Goal: Task Accomplishment & Management: Manage account settings

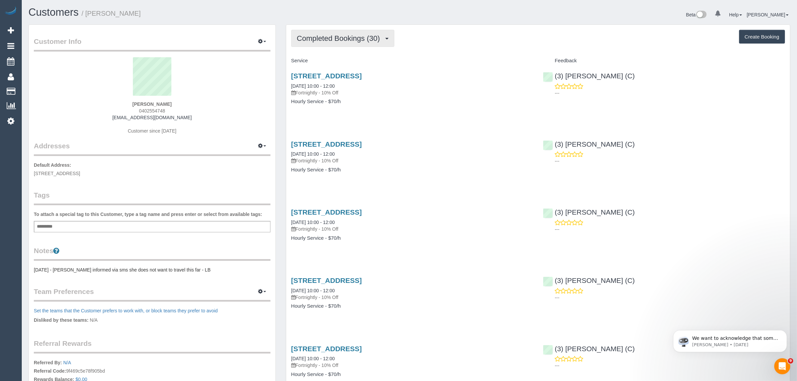
click at [347, 38] on span "Completed Bookings (30)" at bounding box center [340, 38] width 86 height 8
click at [332, 61] on link "Upcoming Bookings (11)" at bounding box center [328, 62] width 72 height 9
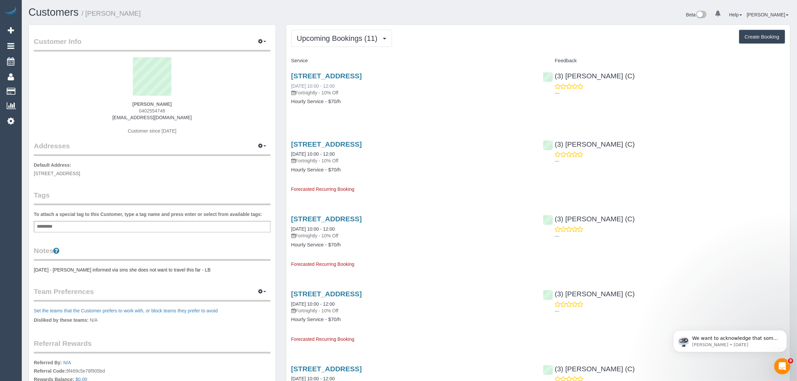
drag, startPoint x: 348, startPoint y: 83, endPoint x: 291, endPoint y: 86, distance: 57.3
click at [291, 86] on div "31 Empire Drive, Hoppers Crossing, VIC 3029 27/09/2025 10:00 - 12:00 Fortnightl…" at bounding box center [412, 84] width 242 height 24
copy link "27/09/2025 10:00 - 12:00"
drag, startPoint x: 619, startPoint y: 79, endPoint x: 554, endPoint y: 73, distance: 64.9
click at [554, 73] on div "(3) Abu Bakar (C) ---" at bounding box center [664, 82] width 252 height 33
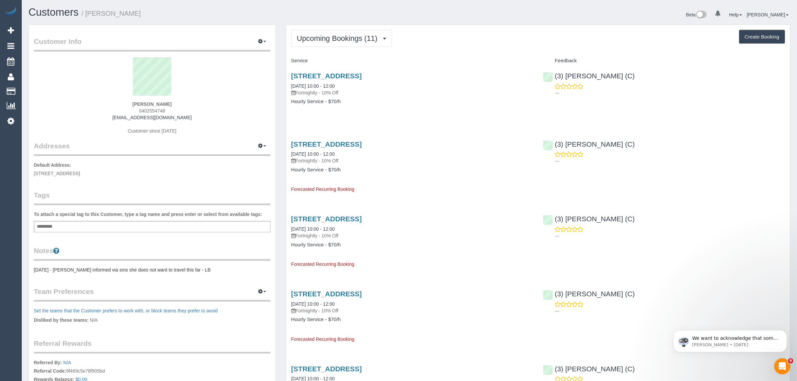
copy link "(3) [PERSON_NAME] (C)"
click at [338, 73] on link "31 Empire Drive, Hoppers Crossing, VIC 3029" at bounding box center [326, 76] width 71 height 8
click at [335, 33] on button "Upcoming Bookings (11)" at bounding box center [341, 38] width 101 height 17
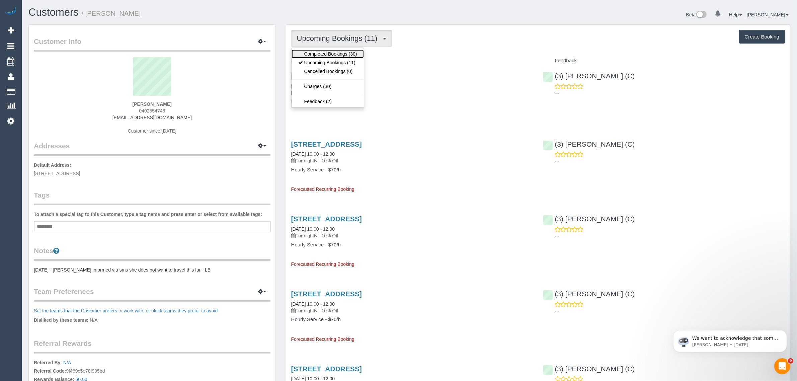
click at [335, 50] on link "Completed Bookings (30)" at bounding box center [328, 54] width 72 height 9
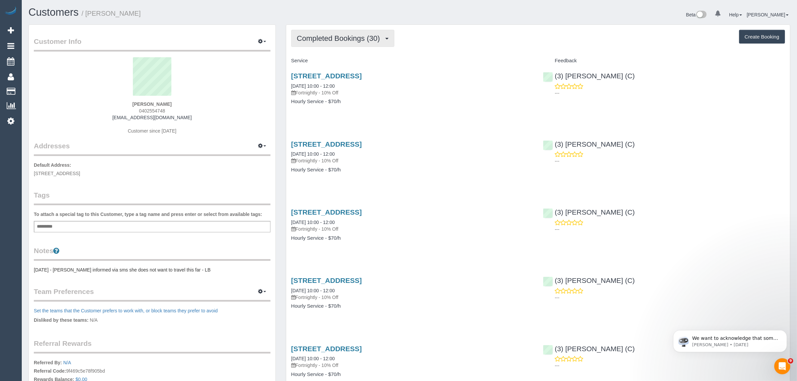
click at [343, 36] on span "Completed Bookings (30)" at bounding box center [340, 38] width 86 height 8
click at [338, 61] on link "Upcoming Bookings (11)" at bounding box center [328, 62] width 72 height 9
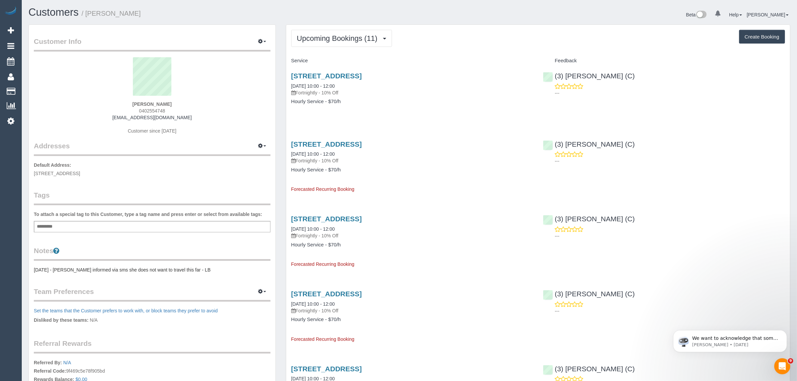
click at [159, 110] on span "0402554748" at bounding box center [152, 110] width 26 height 5
copy span "0402554748"
click at [331, 33] on button "Upcoming Bookings (11)" at bounding box center [341, 38] width 101 height 17
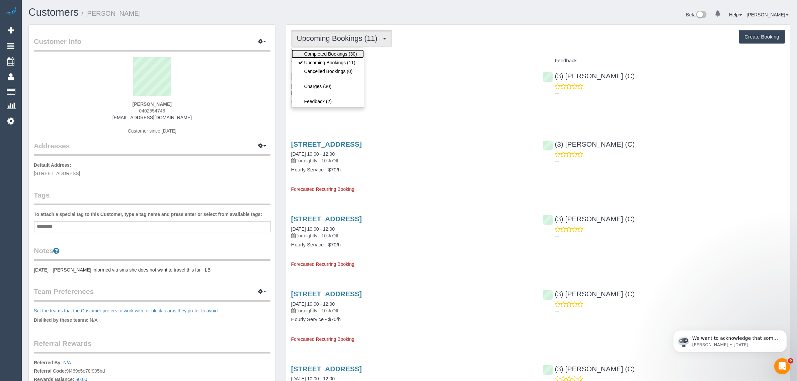
click at [329, 51] on link "Completed Bookings (30)" at bounding box center [328, 54] width 72 height 9
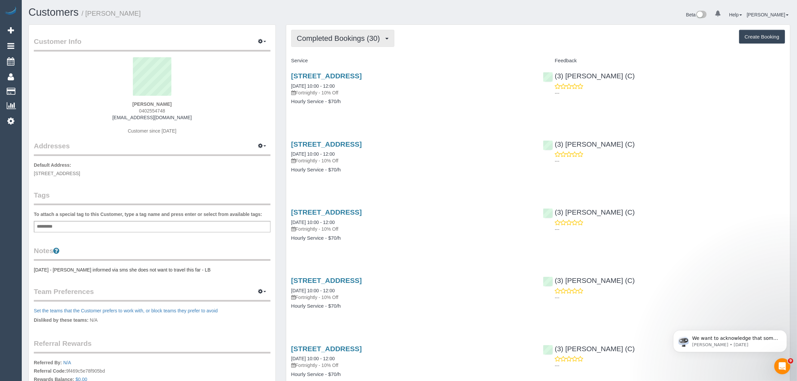
click at [339, 39] on span "Completed Bookings (30)" at bounding box center [340, 38] width 86 height 8
click at [333, 63] on link "Upcoming Bookings (11)" at bounding box center [328, 62] width 72 height 9
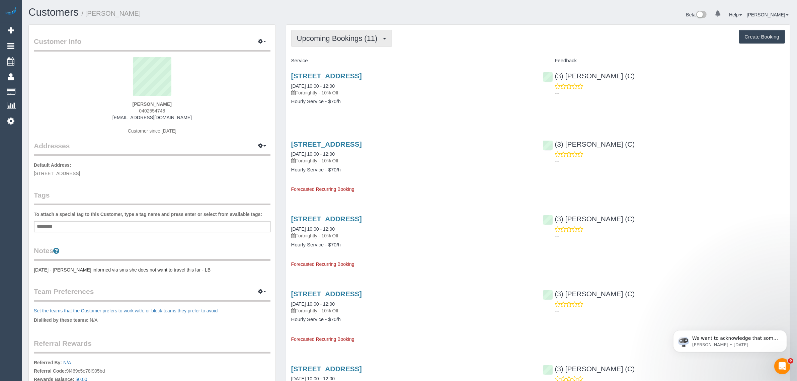
click at [348, 35] on span "Upcoming Bookings (11)" at bounding box center [339, 38] width 84 height 8
click at [331, 63] on link "Upcoming Bookings (11)" at bounding box center [328, 62] width 72 height 9
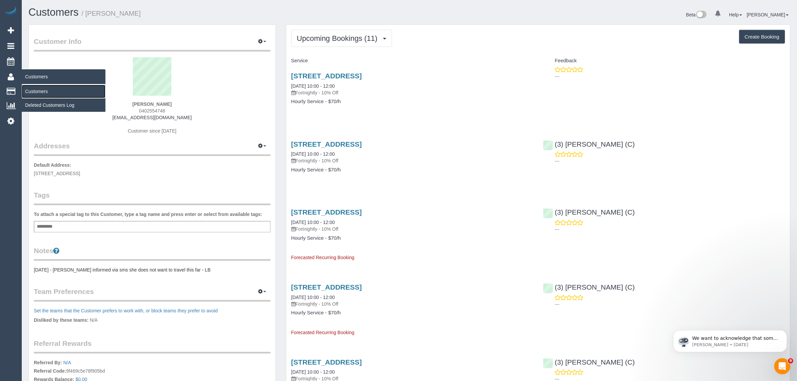
click at [46, 92] on link "Customers" at bounding box center [64, 91] width 84 height 13
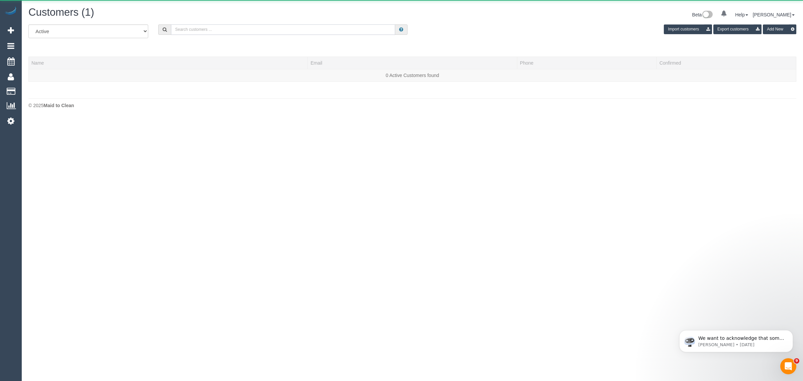
click at [272, 27] on input "text" at bounding box center [283, 29] width 224 height 10
paste input "+61420453903"
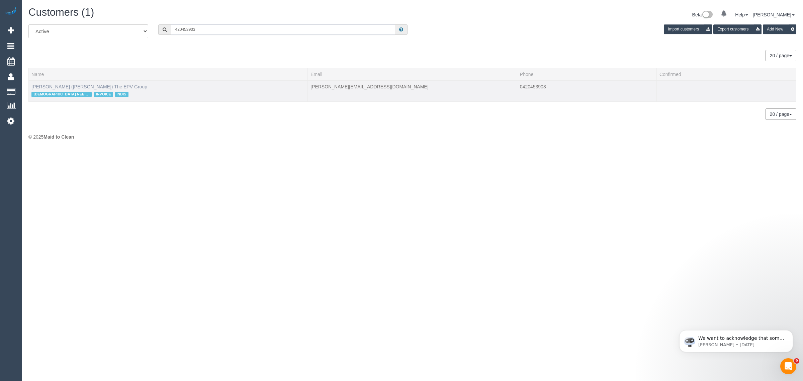
type input "420453903"
click at [100, 88] on link "Caterina Mete (Cathy) The EPV Group" at bounding box center [89, 86] width 116 height 5
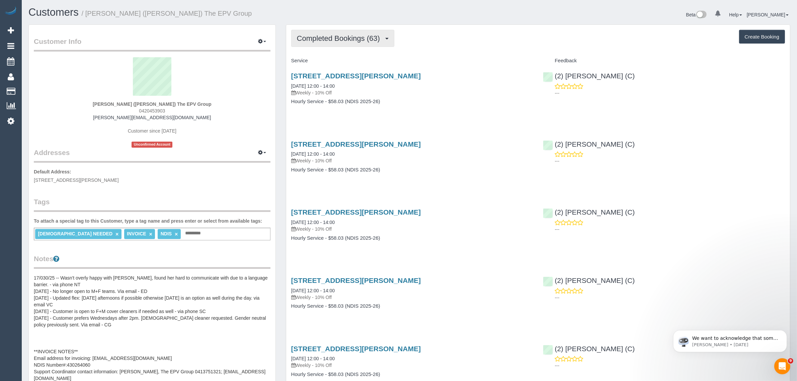
click at [339, 37] on span "Completed Bookings (63)" at bounding box center [340, 38] width 86 height 8
drag, startPoint x: 332, startPoint y: 64, endPoint x: 345, endPoint y: 66, distance: 12.5
click at [332, 64] on link "Upcoming Bookings (12)" at bounding box center [328, 62] width 72 height 9
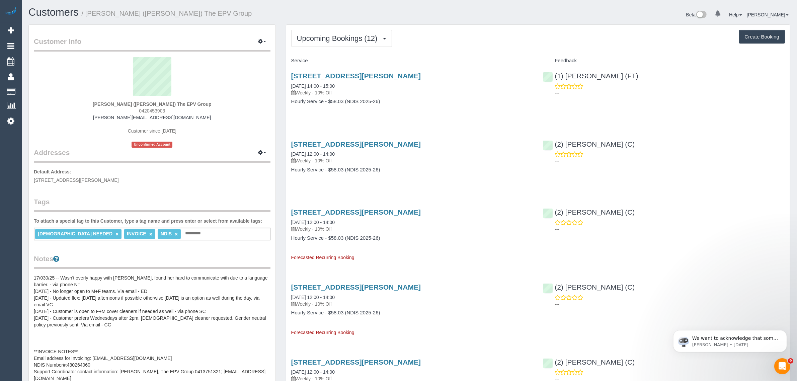
drag, startPoint x: 315, startPoint y: 84, endPoint x: 288, endPoint y: 86, distance: 27.2
click at [288, 86] on div "1/9 Bristol Road, Pascoe Vale, VIC 3044 27/09/2025 14:00 - 15:00 Weekly - 10% O…" at bounding box center [412, 92] width 252 height 52
copy link "27/09/2025 14:00 - 15:00"
drag, startPoint x: 653, startPoint y: 69, endPoint x: 555, endPoint y: 77, distance: 98.1
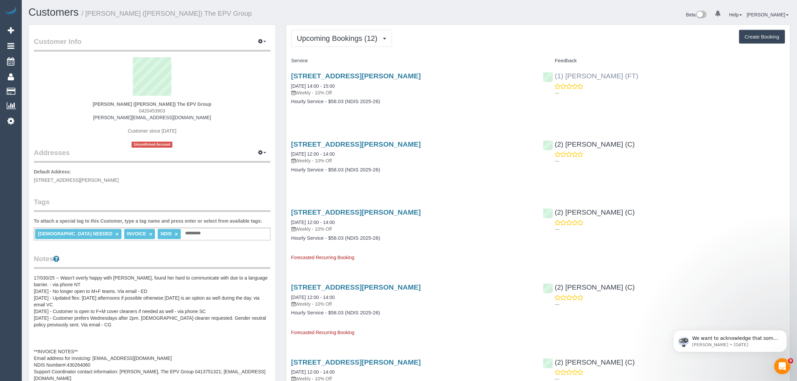
click at [555, 77] on div "(1) Debbie Brodjanac (FT) ---" at bounding box center [664, 82] width 252 height 33
copy link "(1) [PERSON_NAME] (FT)"
click at [355, 73] on link "1/9 Bristol Road, Pascoe Vale, VIC 3044" at bounding box center [356, 76] width 130 height 8
drag, startPoint x: 286, startPoint y: 152, endPoint x: 315, endPoint y: 151, distance: 29.2
click at [315, 151] on div "1/9 Bristol Road, Pascoe Vale, VIC 3044 04/10/2025 12:00 - 14:00 Weekly - 10% O…" at bounding box center [412, 161] width 252 height 52
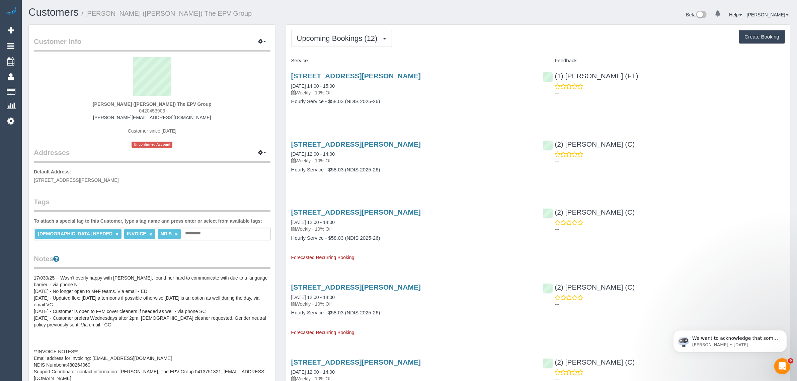
copy link "04/10/2025"
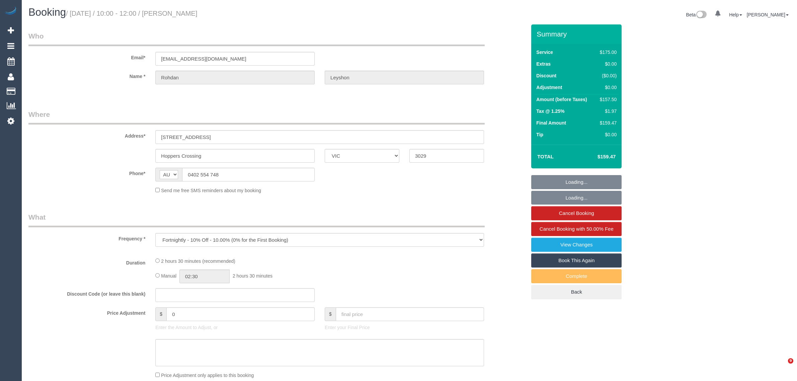
select select "VIC"
select select "string:stripe-pm_1R6kDl2GScqysDRVPk0389Ys"
select select "number:27"
select select "number:14"
select select "number:19"
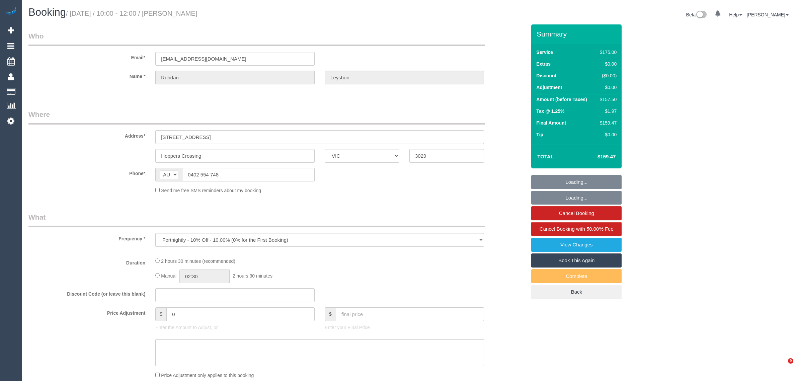
select select "number:24"
select select "number:34"
select select "number:26"
select select "150"
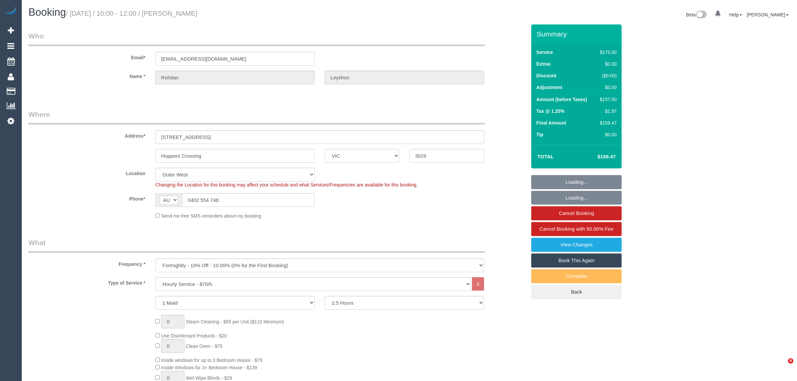
select select "object:1266"
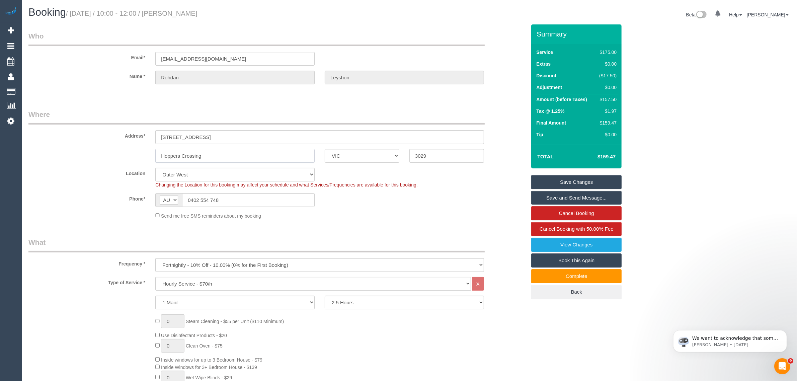
click at [214, 151] on input "Hoppers Crossing" at bounding box center [234, 156] width 159 height 14
click at [377, 46] on div "Email* [EMAIL_ADDRESS][DOMAIN_NAME]" at bounding box center [277, 48] width 508 height 34
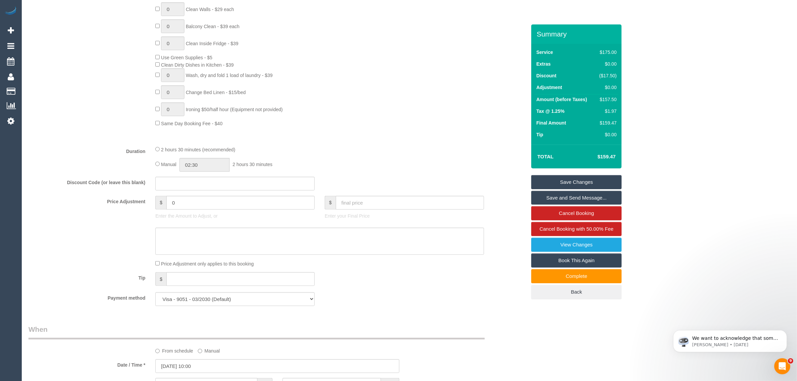
scroll to position [906, 0]
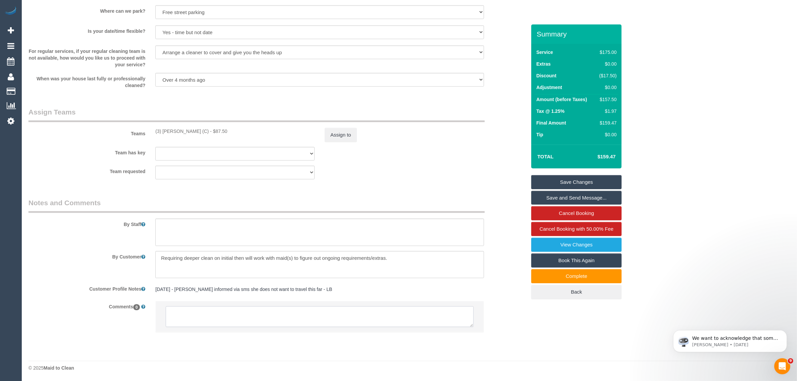
click at [349, 318] on textarea at bounding box center [320, 316] width 308 height 21
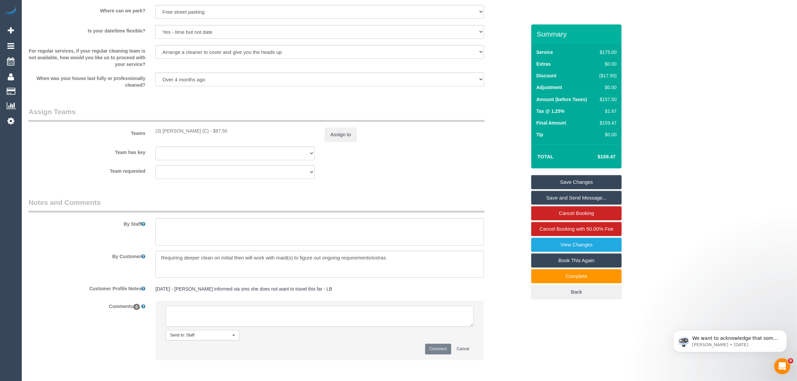
paste textarea "(1) [PERSON_NAME] (FT)"
type textarea "(1) [PERSON_NAME] (FT)"
click at [408, 317] on textarea at bounding box center [320, 316] width 308 height 21
paste textarea "Cleaner(s) Unassigned: Reason Unassigned: Contact via: Which message sent: Addi…"
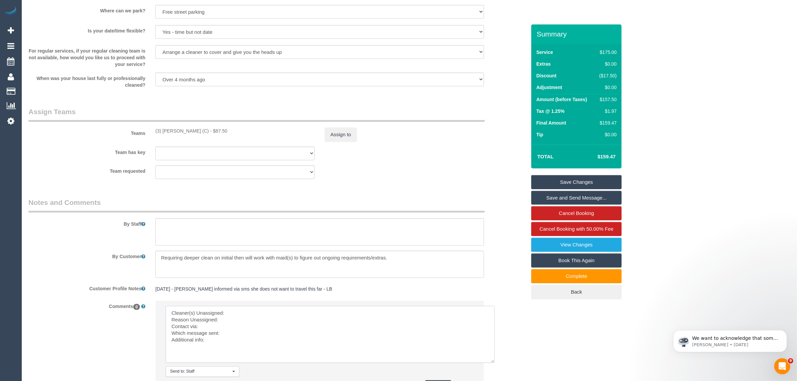
drag, startPoint x: 471, startPoint y: 324, endPoint x: 493, endPoint y: 361, distance: 43.2
click at [493, 361] on textarea at bounding box center [330, 334] width 329 height 57
click at [396, 317] on textarea at bounding box center [331, 335] width 330 height 58
drag, startPoint x: 155, startPoint y: 127, endPoint x: 193, endPoint y: 127, distance: 37.8
click at [193, 128] on div "(3) Abu Bakar (C) - $87.50" at bounding box center [234, 131] width 169 height 7
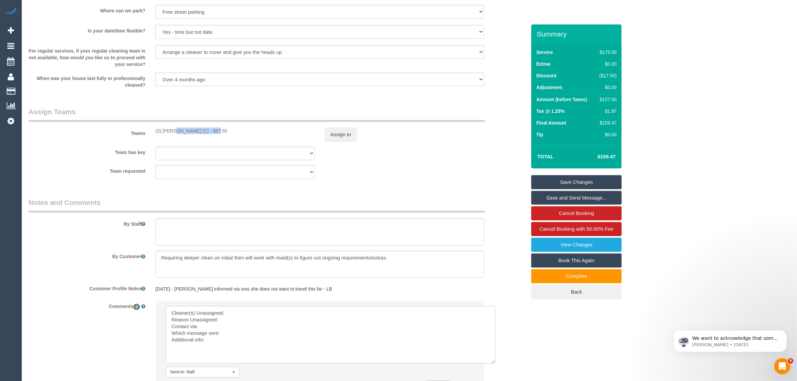
copy div "(3) [PERSON_NAME] (C)"
click at [264, 312] on textarea at bounding box center [331, 335] width 330 height 58
paste textarea "(3) [PERSON_NAME] (C)"
click at [254, 318] on textarea at bounding box center [331, 335] width 330 height 58
click at [249, 327] on textarea at bounding box center [331, 335] width 330 height 58
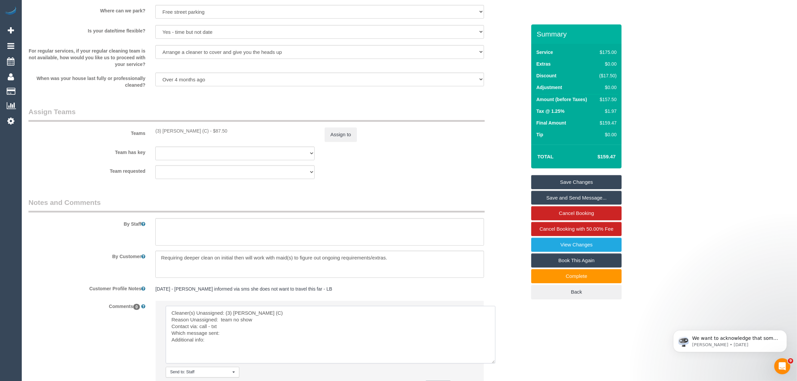
click at [258, 330] on textarea at bounding box center [331, 335] width 330 height 58
click at [258, 339] on textarea at bounding box center [331, 335] width 330 height 58
click at [337, 324] on textarea at bounding box center [331, 335] width 330 height 58
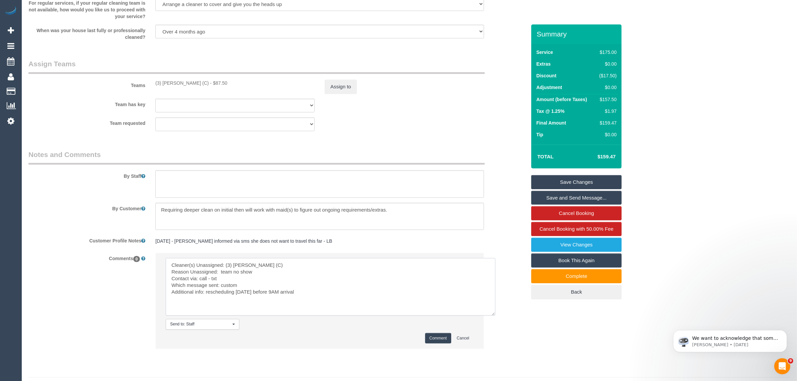
scroll to position [971, 0]
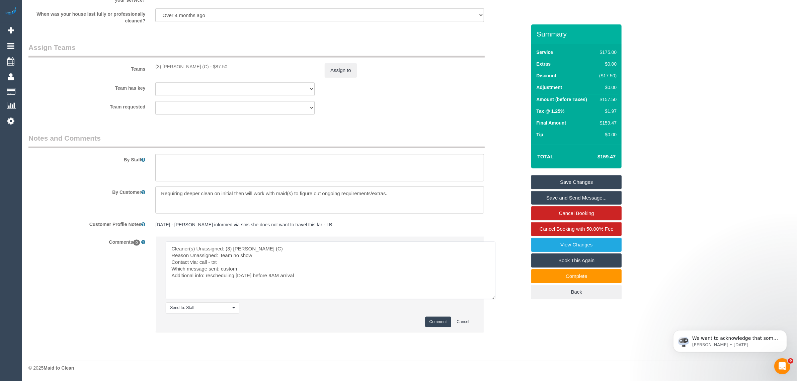
type textarea "Cleaner(s) Unassigned: (3) Abu Bakar (C) Reason Unassigned: team no show Contac…"
click at [440, 325] on button "Comment" at bounding box center [438, 322] width 26 height 10
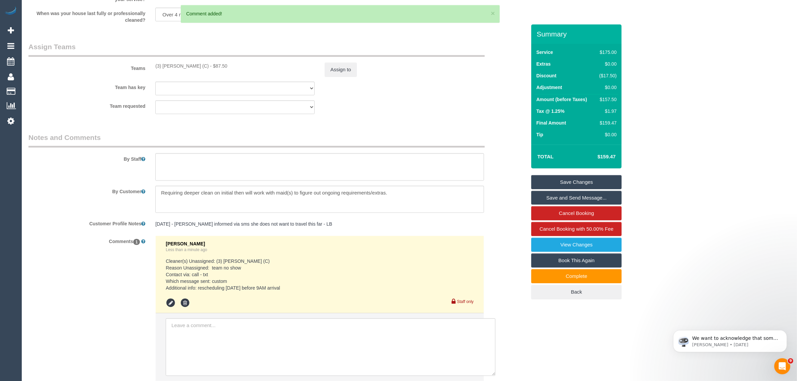
click at [348, 98] on sui-booking-teams "Teams (3) Abu Bakar (C) - $87.50 Assign to Team has key (3) Abu Bakar (C) (0) O…" at bounding box center [277, 78] width 498 height 72
click at [341, 72] on button "Assign to" at bounding box center [341, 70] width 32 height 14
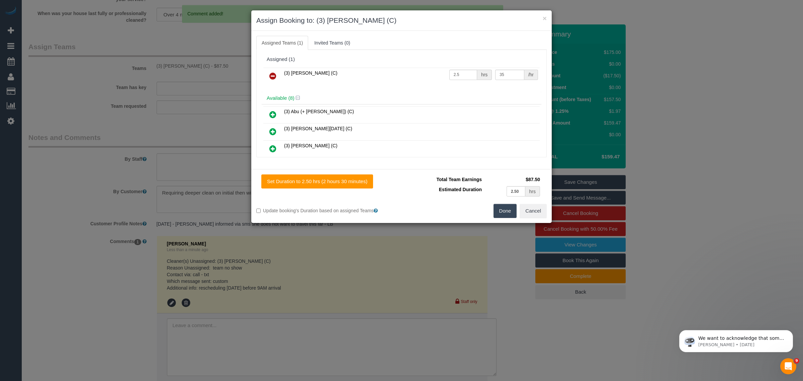
drag, startPoint x: 274, startPoint y: 73, endPoint x: 296, endPoint y: 80, distance: 22.8
click at [274, 73] on icon at bounding box center [272, 76] width 7 height 8
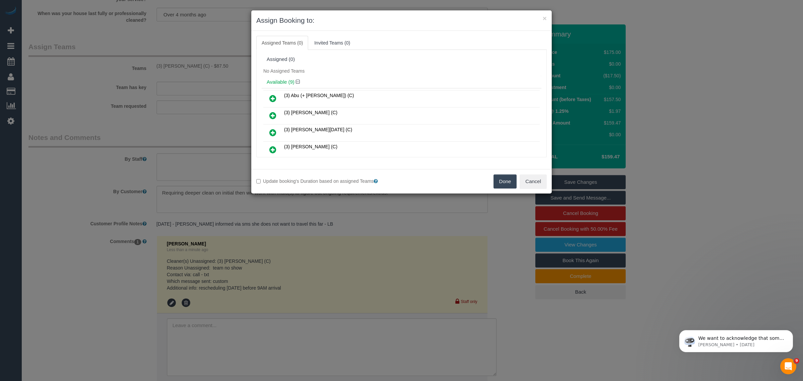
click at [501, 177] on button "Done" at bounding box center [505, 181] width 23 height 14
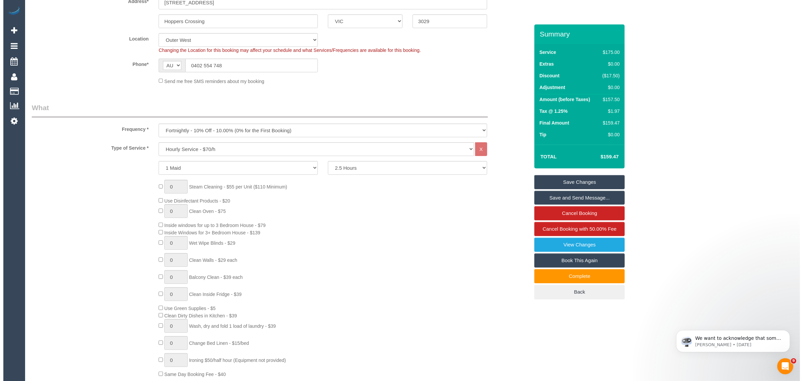
scroll to position [0, 0]
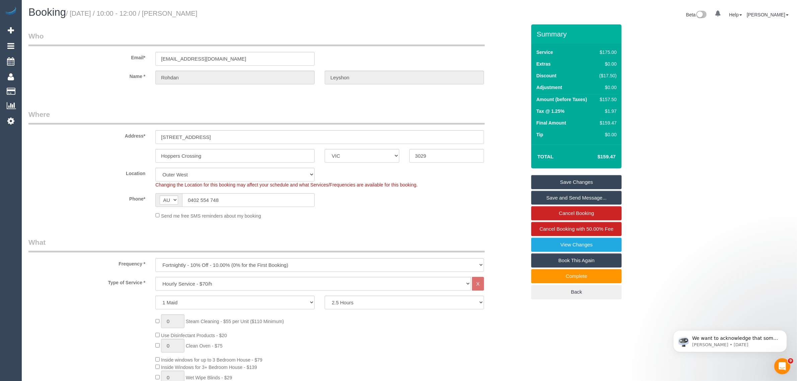
click at [545, 176] on link "Save Changes" at bounding box center [576, 182] width 90 height 14
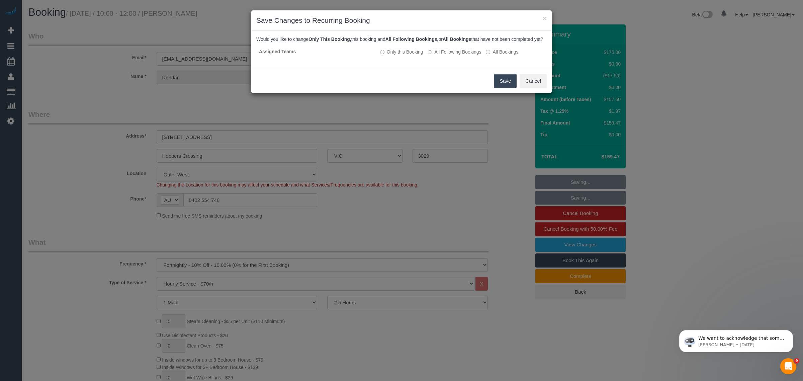
click at [499, 84] on button "Save" at bounding box center [505, 81] width 23 height 14
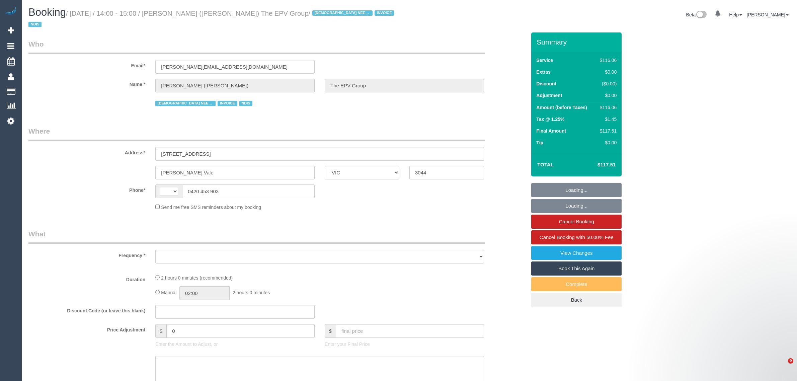
select select "VIC"
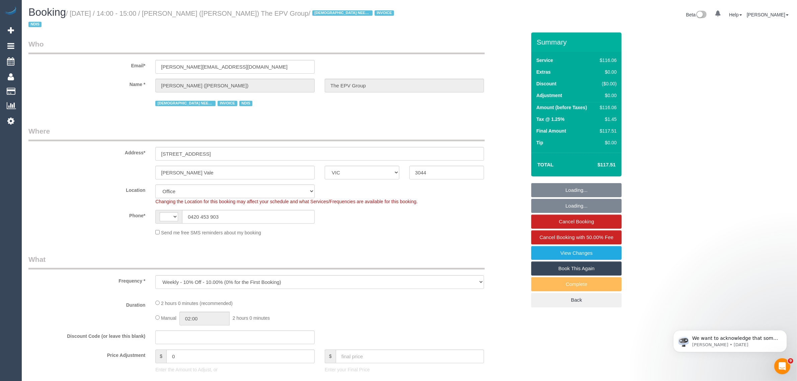
select select "object:728"
select select "string:AU"
select select "number:28"
select select "number:14"
select select "number:18"
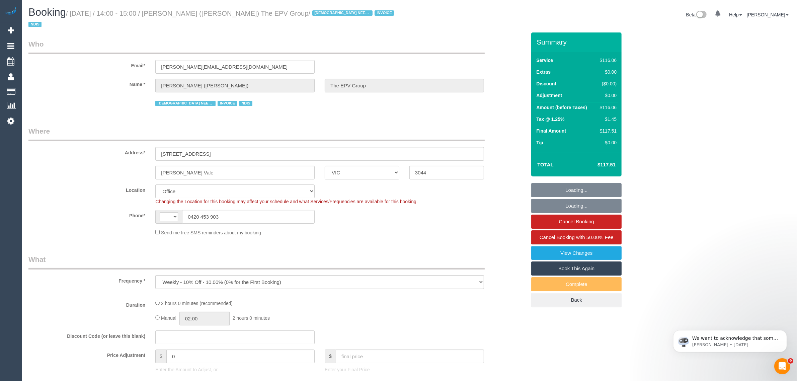
select select "number:25"
select select "number:35"
select select "number:12"
click at [260, 211] on input "0420 453 903" at bounding box center [248, 217] width 133 height 14
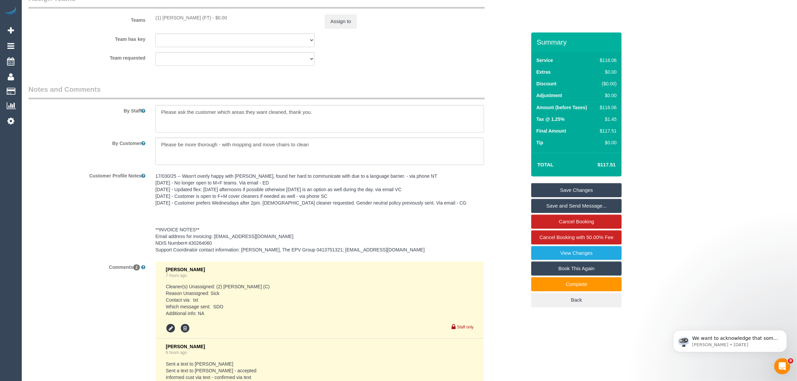
scroll to position [967, 0]
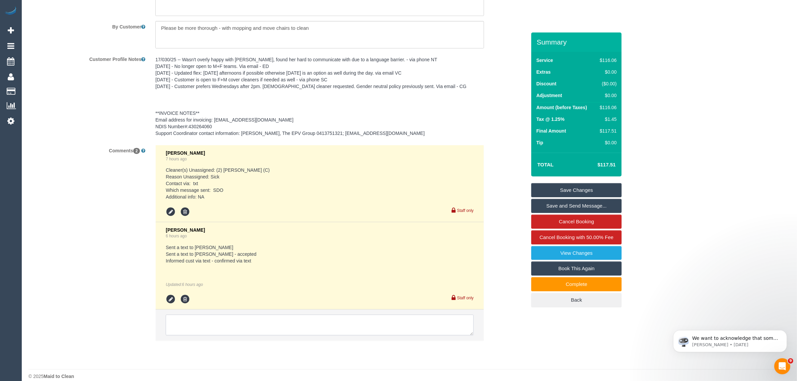
click at [374, 315] on textarea at bounding box center [320, 325] width 308 height 21
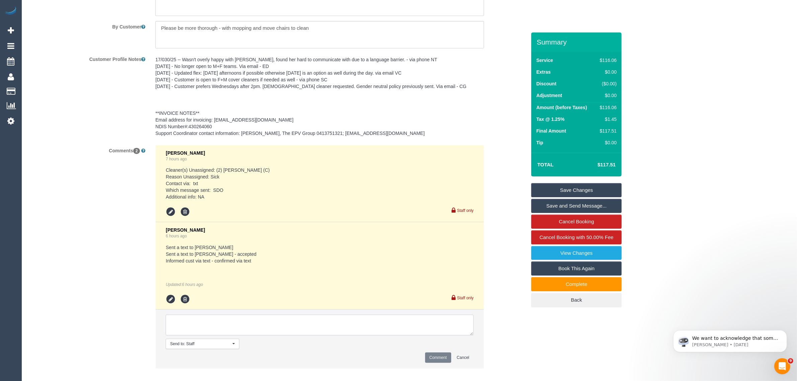
paste textarea "Cleaner(s) Unassigned: Reason Unassigned: Contact via: Which message sent: Addi…"
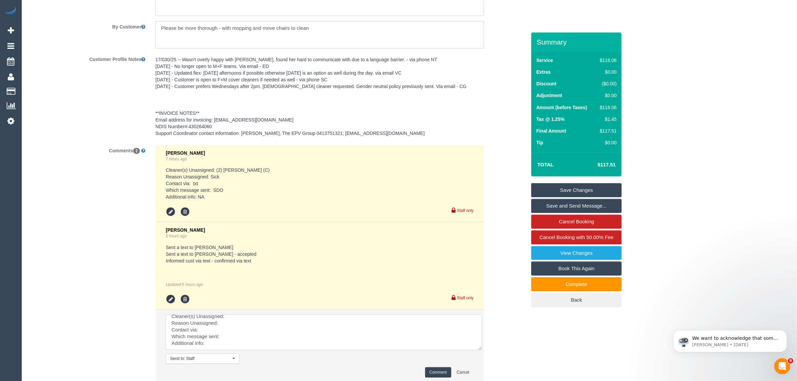
scroll to position [0, 0]
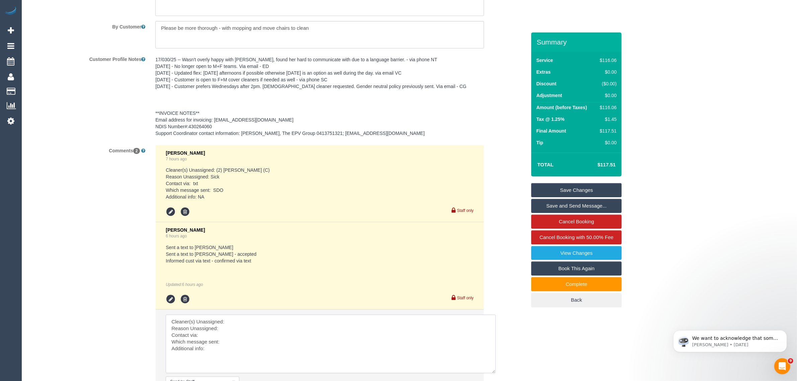
drag, startPoint x: 469, startPoint y: 325, endPoint x: 491, endPoint y: 363, distance: 43.1
click at [492, 364] on textarea at bounding box center [331, 344] width 330 height 59
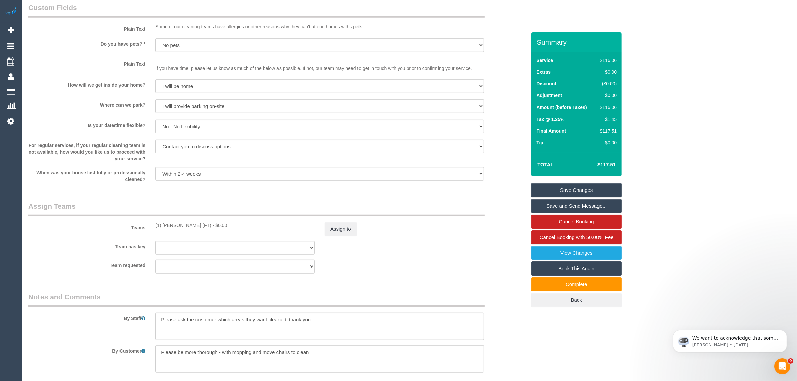
scroll to position [633, 0]
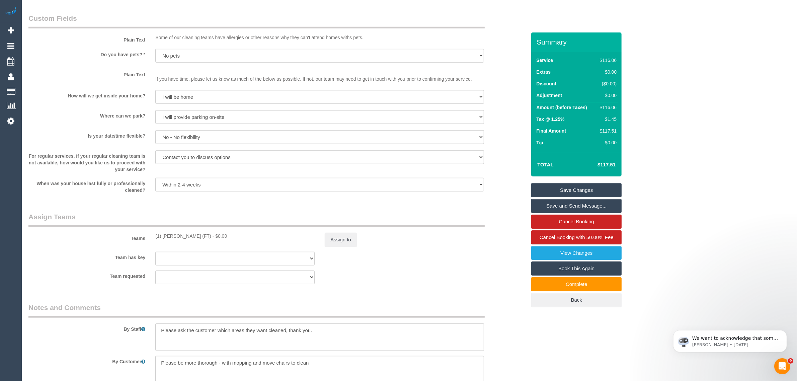
type textarea "Cleaner(s) Unassigned: Reason Unassigned: Contact via: Which message sent: Addi…"
drag, startPoint x: 151, startPoint y: 230, endPoint x: 210, endPoint y: 226, distance: 59.4
click at [210, 233] on div "(1) [PERSON_NAME] (FT) - $0.00" at bounding box center [234, 236] width 169 height 7
copy div "(1) [PERSON_NAME] (FT)"
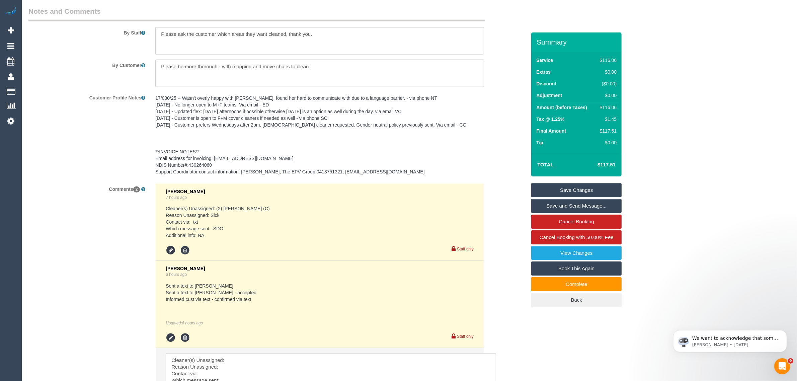
scroll to position [1033, 0]
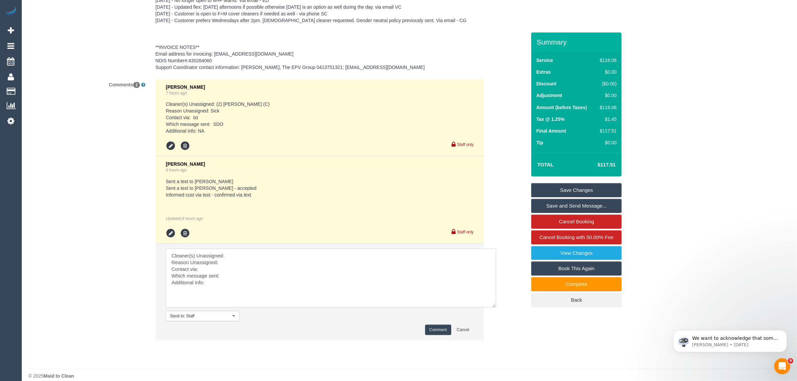
click at [271, 249] on textarea at bounding box center [331, 278] width 330 height 59
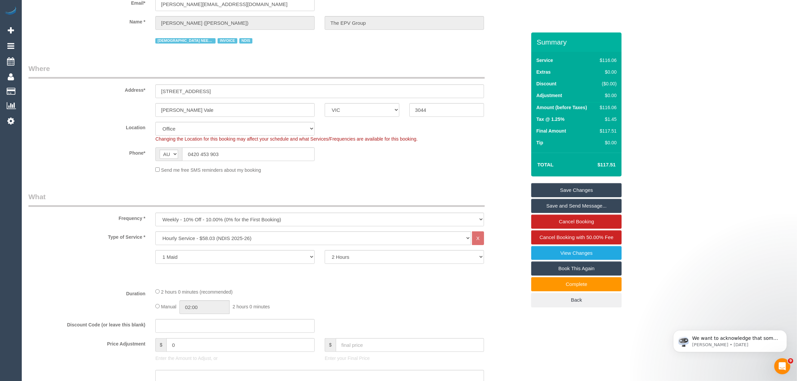
scroll to position [0, 0]
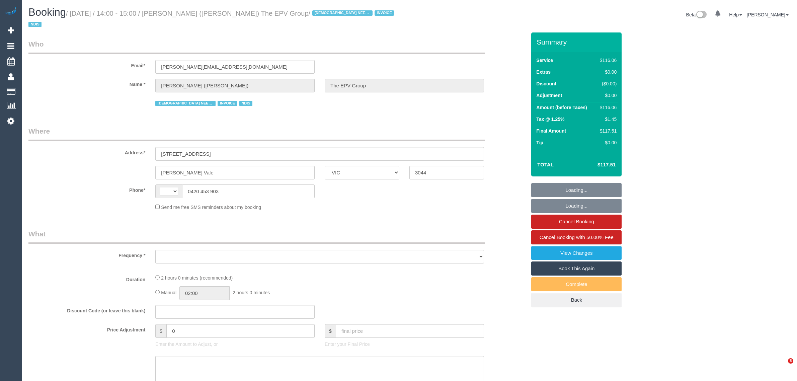
select select "VIC"
select select "string:AU"
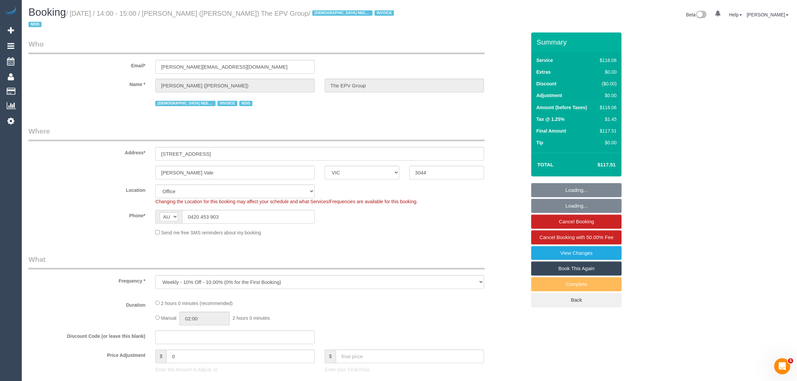
select select "object:728"
select select "number:28"
select select "number:14"
select select "number:18"
select select "number:25"
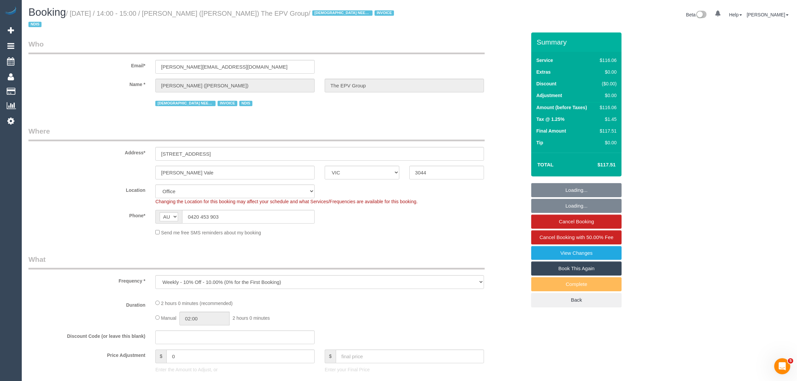
select select "number:35"
select select "number:12"
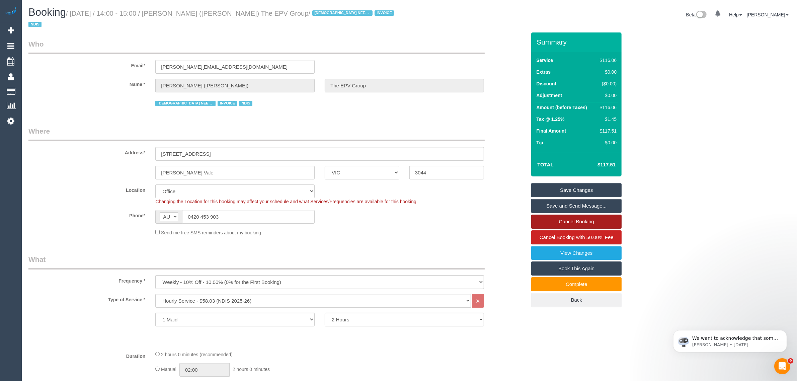
click at [570, 215] on link "Cancel Booking" at bounding box center [576, 222] width 90 height 14
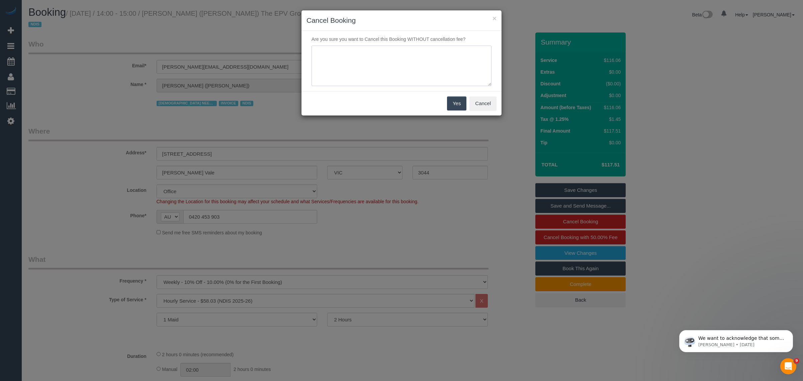
click at [391, 74] on textarea at bounding box center [402, 66] width 180 height 41
type textarea "customer does not want the service to proceed. cleaner is 20mins late - AA"
click at [451, 101] on button "Yes" at bounding box center [456, 103] width 19 height 14
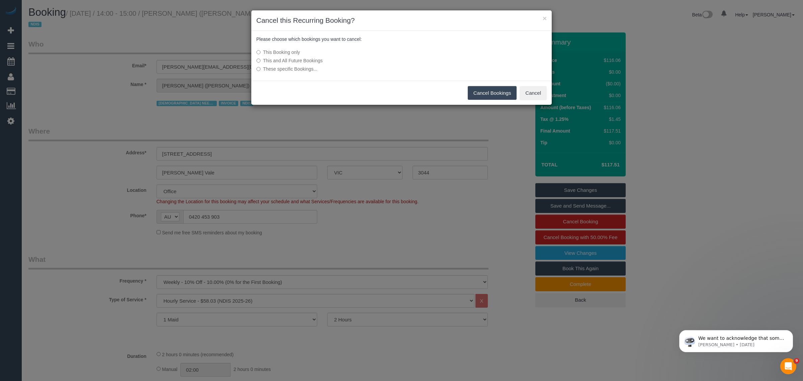
click at [477, 90] on button "Cancel Bookings" at bounding box center [492, 93] width 49 height 14
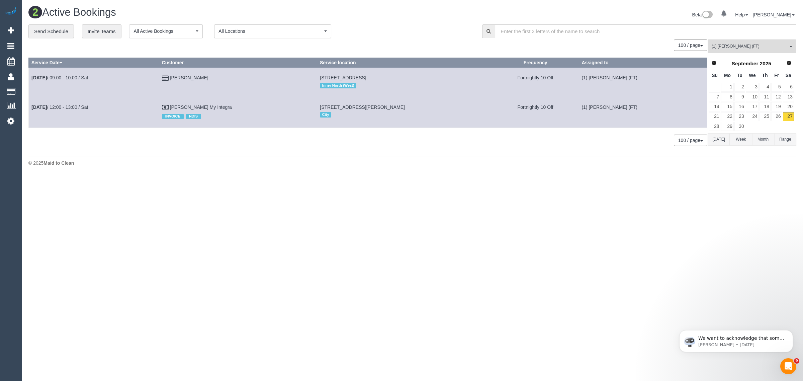
click at [608, 244] on body "0 Beta Your Notifications You have 0 alerts Add Booking Bookings Active Booking…" at bounding box center [401, 190] width 803 height 381
